Goal: Entertainment & Leisure: Consume media (video, audio)

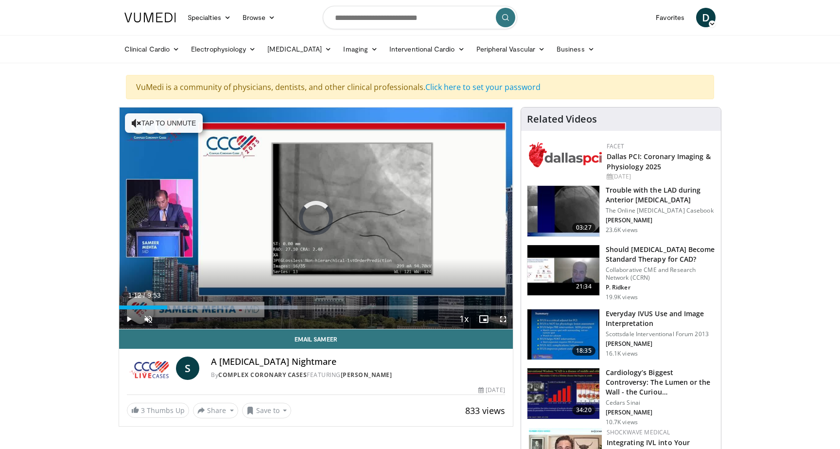
drag, startPoint x: 167, startPoint y: 308, endPoint x: 109, endPoint y: 310, distance: 57.9
click at [127, 320] on span "Video Player" at bounding box center [128, 318] width 19 height 19
click at [128, 319] on span "Video Player" at bounding box center [128, 318] width 19 height 19
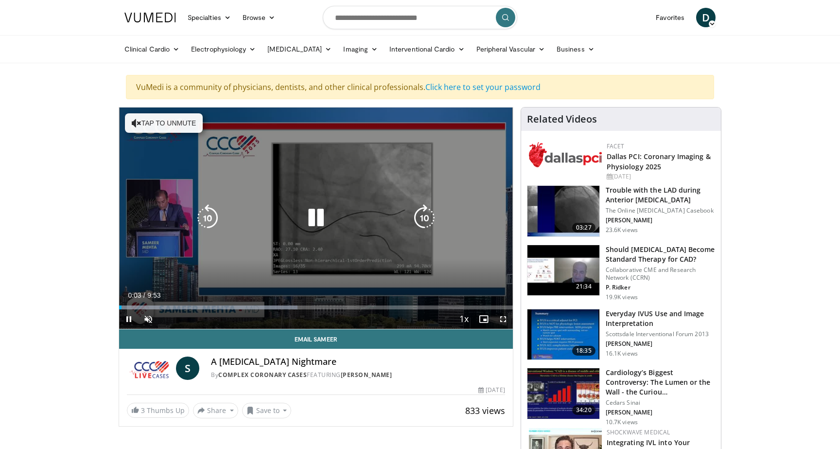
click at [194, 127] on button "Tap to unmute" at bounding box center [164, 122] width 78 height 19
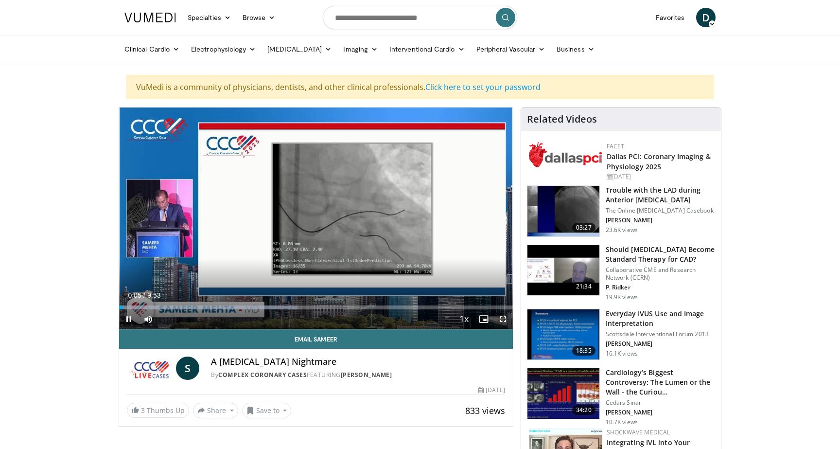
click at [505, 316] on span "Video Player" at bounding box center [503, 318] width 19 height 19
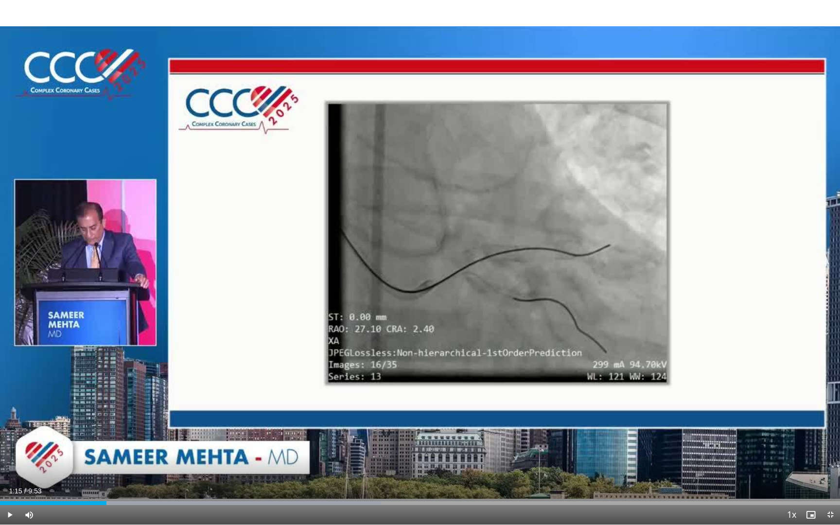
click at [10, 448] on span "Video Player" at bounding box center [9, 514] width 19 height 19
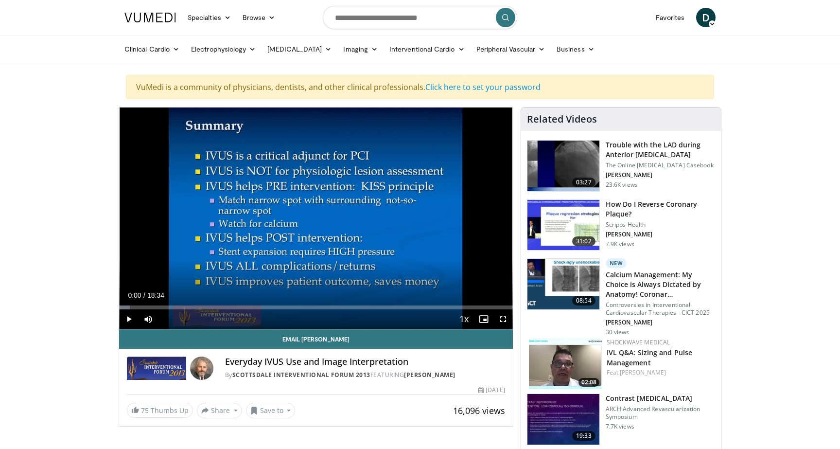
click at [126, 319] on span "Video Player" at bounding box center [128, 318] width 19 height 19
click at [504, 318] on span "Video Player" at bounding box center [503, 318] width 19 height 19
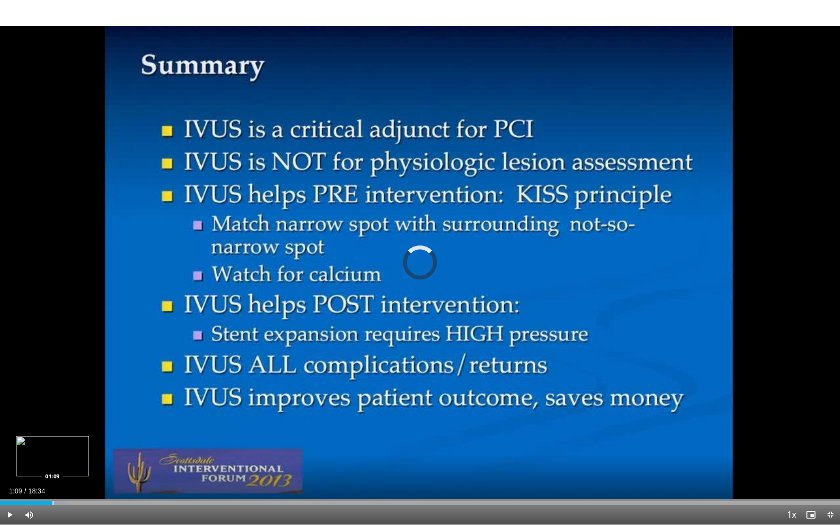
click at [53, 448] on div "Progress Bar" at bounding box center [53, 503] width 1 height 4
click at [80, 448] on div "Progress Bar" at bounding box center [80, 503] width 1 height 4
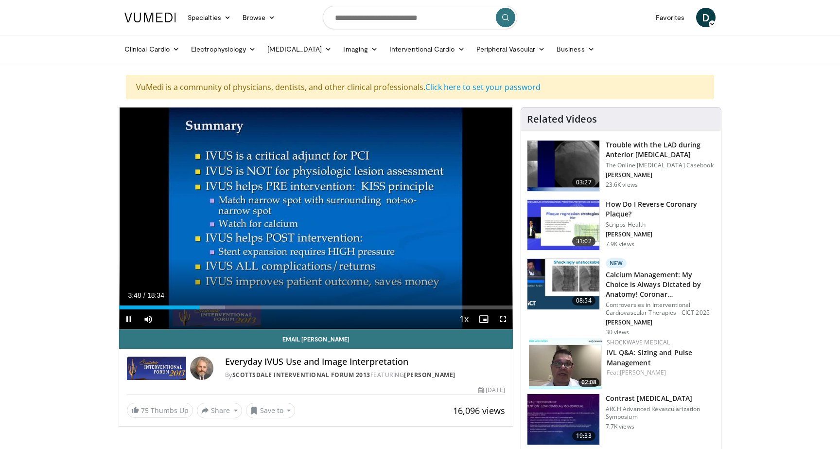
click at [130, 318] on span "Video Player" at bounding box center [128, 318] width 19 height 19
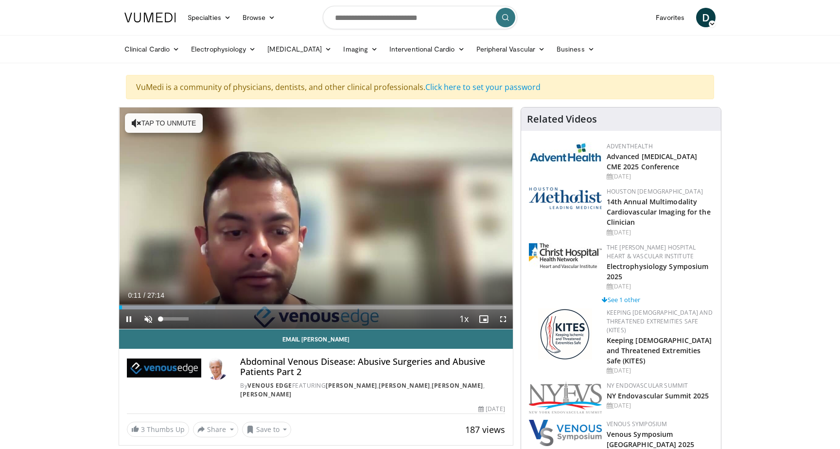
click at [148, 318] on span "Video Player" at bounding box center [148, 318] width 19 height 19
click at [126, 315] on span "Video Player" at bounding box center [128, 318] width 19 height 19
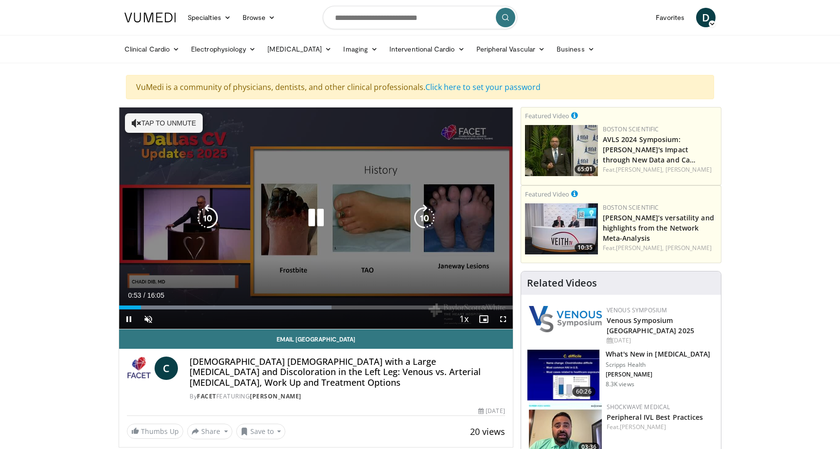
click at [321, 218] on icon "Video Player" at bounding box center [316, 217] width 27 height 27
